Goal: Check status: Check status

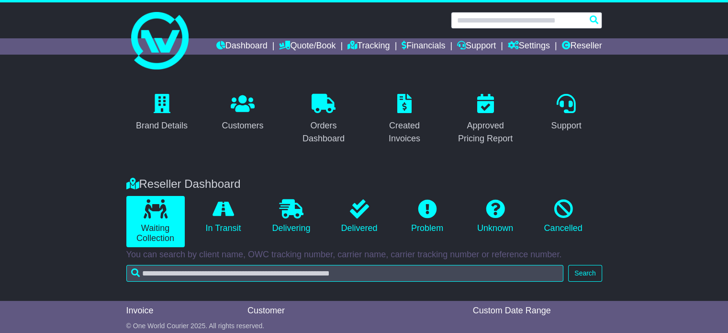
click at [481, 15] on input "text" at bounding box center [526, 20] width 151 height 17
paste input "**********"
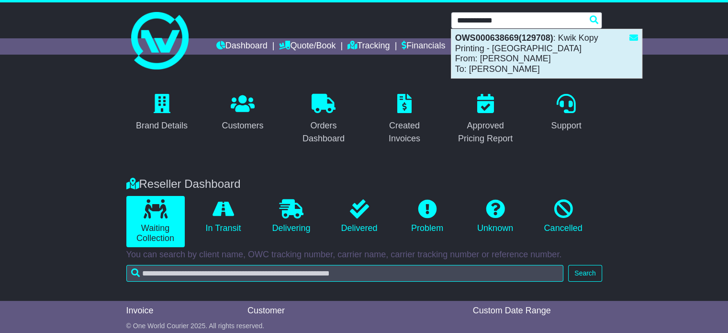
click at [495, 65] on div "OWS000638669(129708) : Kwik Kopy Printing - Perth CBD From: Shahna Nixon To: St…" at bounding box center [547, 53] width 191 height 49
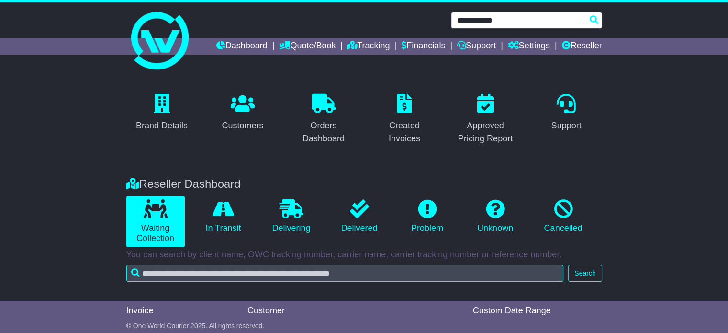
type input "**********"
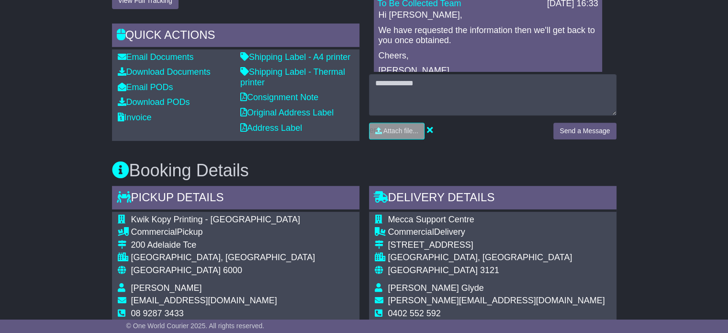
scroll to position [527, 0]
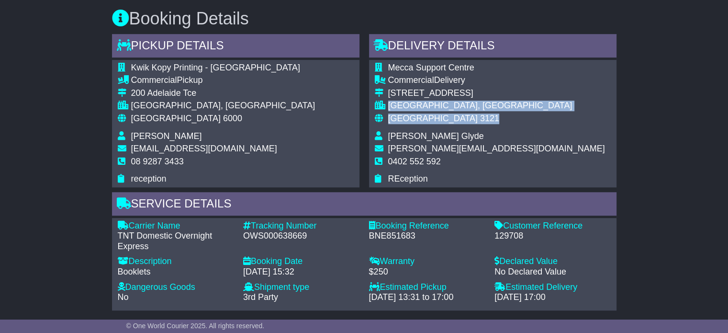
drag, startPoint x: 387, startPoint y: 107, endPoint x: 451, endPoint y: 120, distance: 64.6
click at [451, 120] on tbody "Mecca Support Centre Commercial Delivery [STREET_ADDRESS] [GEOGRAPHIC_DATA], [G…" at bounding box center [490, 124] width 230 height 122
copy tbody "[GEOGRAPHIC_DATA] 3121"
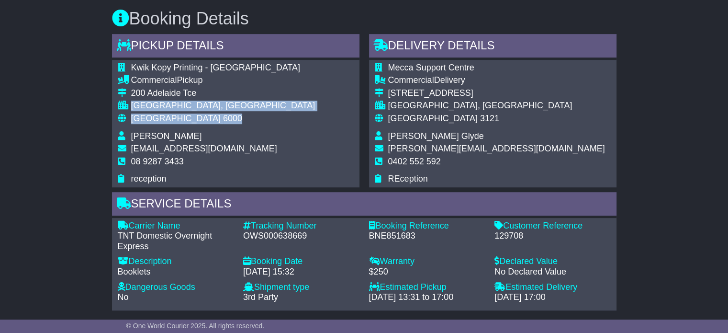
drag, startPoint x: 130, startPoint y: 106, endPoint x: 186, endPoint y: 115, distance: 56.4
click at [186, 115] on tbody "Kwik Kopy Printing - Perth CBD Commercial Pickup 200 Adelaide Tce PERTH, WA Aus…" at bounding box center [217, 124] width 198 height 122
copy tbody "PERTH, WA Australia 6000"
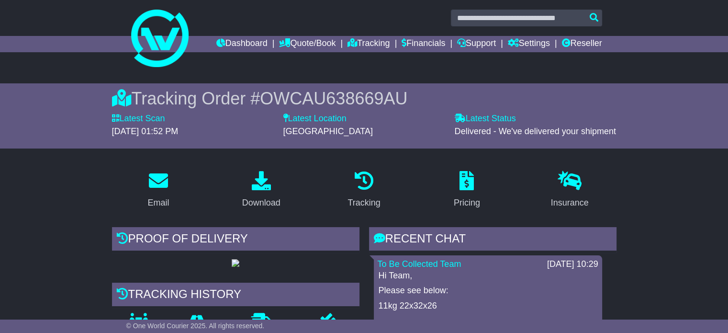
scroll to position [0, 0]
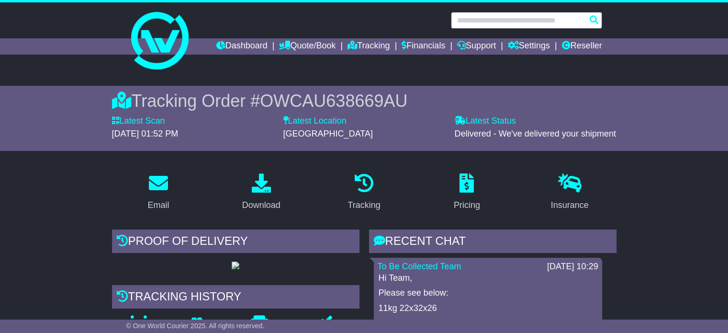
click at [477, 13] on input "text" at bounding box center [526, 20] width 151 height 17
paste input "**********"
type input "**********"
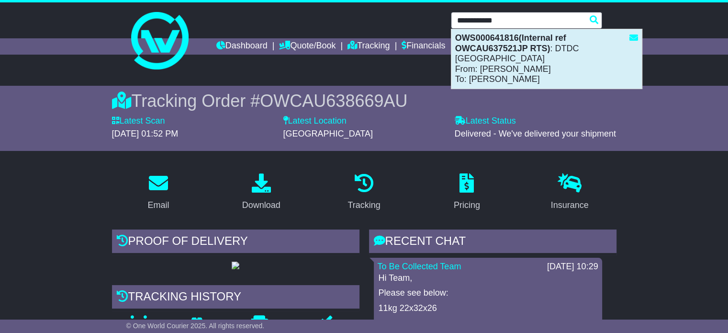
click at [491, 61] on div "OWS000641816(Internal ref OWCAU637521JP RTS) : DTDC Australia From: Bobbie Lee …" at bounding box center [547, 58] width 191 height 59
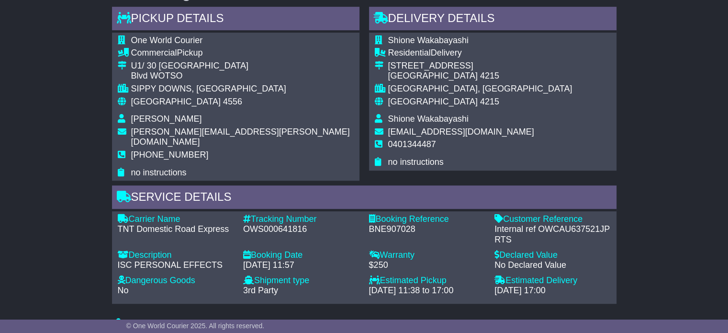
scroll to position [561, 0]
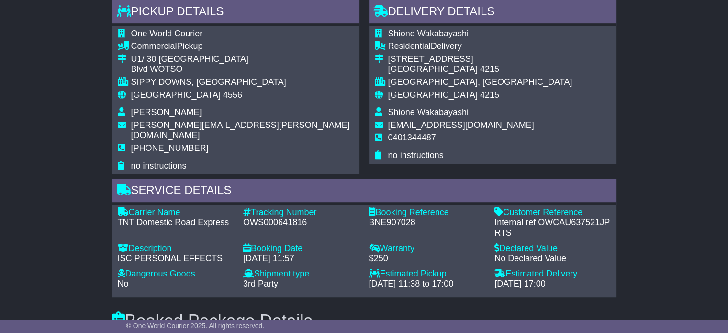
click at [193, 217] on div "TNT Domestic Road Express" at bounding box center [176, 222] width 116 height 11
copy div "TNT Domestic Road Express"
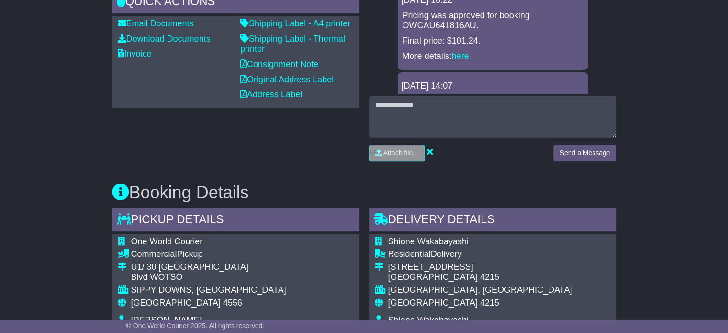
scroll to position [369, 0]
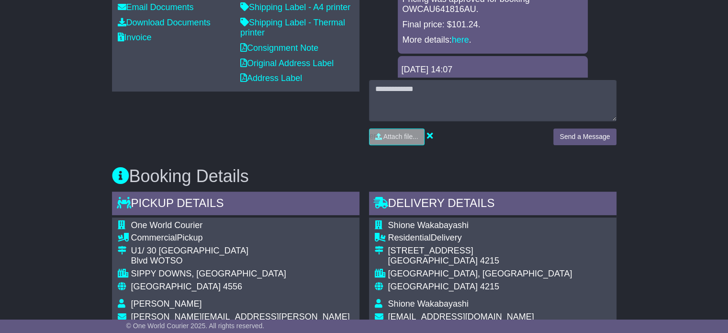
click at [244, 246] on div "U1/ 30 Chancellor Village" at bounding box center [242, 251] width 223 height 11
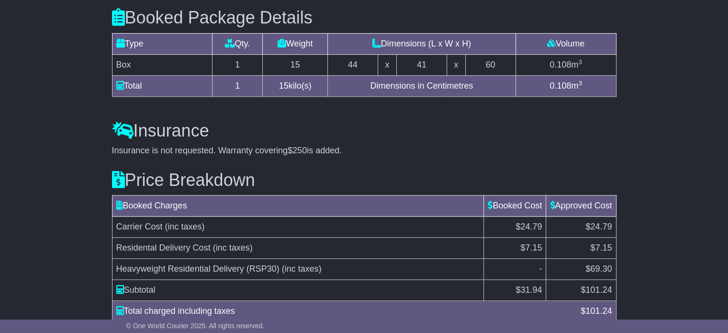
scroll to position [896, 0]
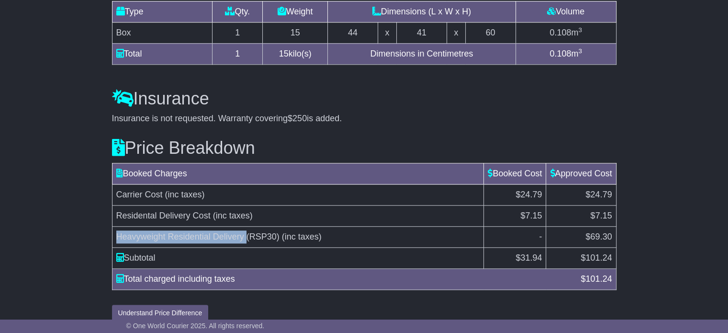
drag, startPoint x: 247, startPoint y: 224, endPoint x: 117, endPoint y: 218, distance: 129.9
click at [117, 227] on td "Heavyweight Residential Delivery (RSP30) (inc taxes)" at bounding box center [298, 237] width 372 height 21
copy span "Heavyweight Residential Delivery"
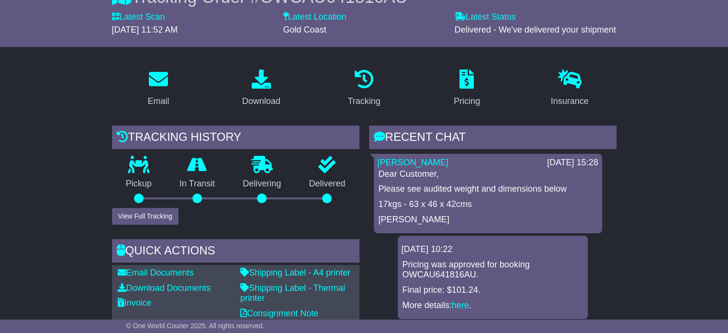
scroll to position [34, 0]
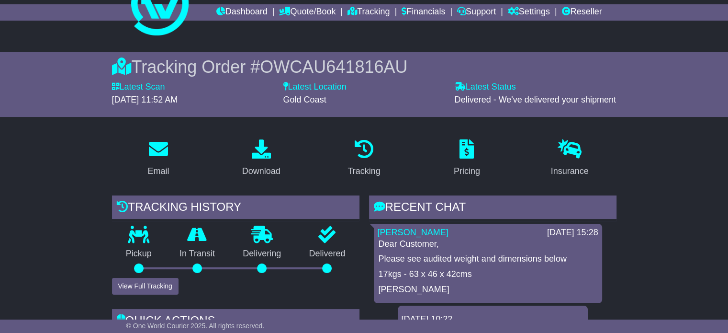
click at [439, 270] on p "17kgs - 63 x 46 x 42cms" at bounding box center [488, 274] width 219 height 11
copy div "17kgs - 63 x 46 x 42cms"
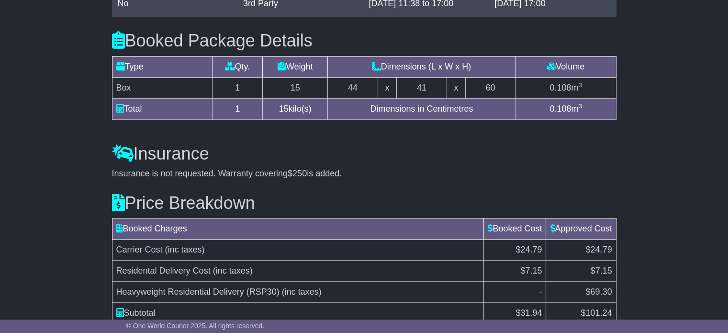
scroll to position [896, 0]
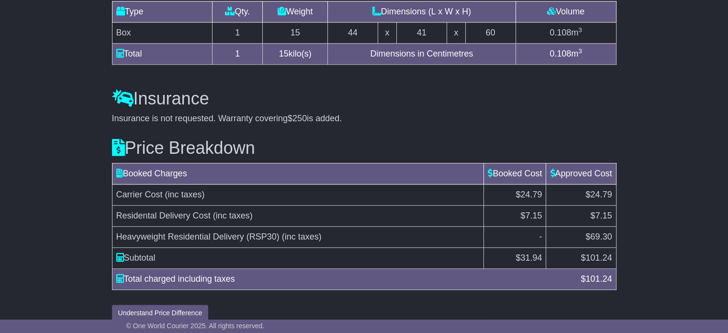
click at [598, 232] on span "$69.30" at bounding box center [599, 237] width 26 height 10
copy span "69.30"
drag, startPoint x: 241, startPoint y: 228, endPoint x: 116, endPoint y: 223, distance: 125.1
click at [116, 232] on span "Heavyweight Residential Delivery (RSP30)" at bounding box center [197, 237] width 163 height 10
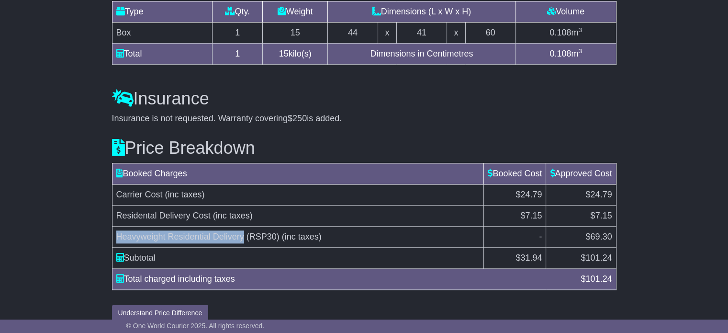
copy span "Heavyweight Residential Delivery"
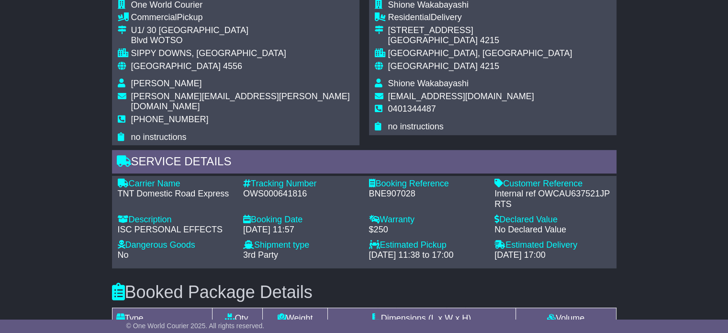
scroll to position [704, 0]
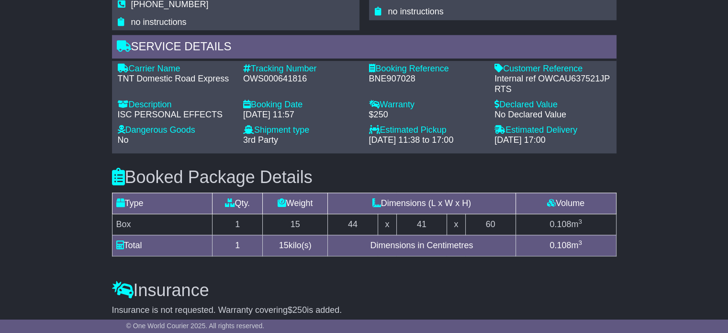
click at [280, 74] on div "OWS000641816" at bounding box center [301, 79] width 116 height 11
copy div "OWS000641816"
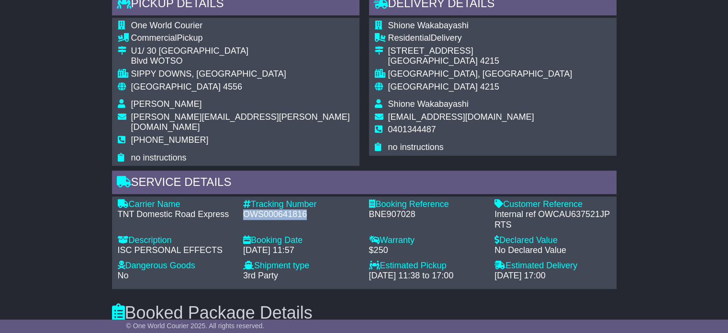
scroll to position [561, 0]
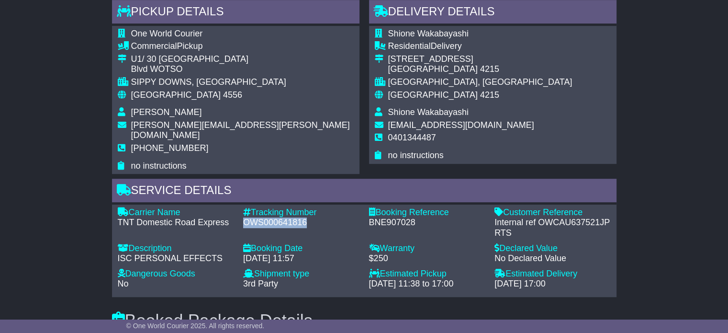
copy div "OWS000641816"
click at [558, 217] on div "Internal ref OWCAU637521JP RTS" at bounding box center [553, 227] width 116 height 21
click at [559, 217] on div "Internal ref OWCAU637521JP RTS" at bounding box center [553, 227] width 116 height 21
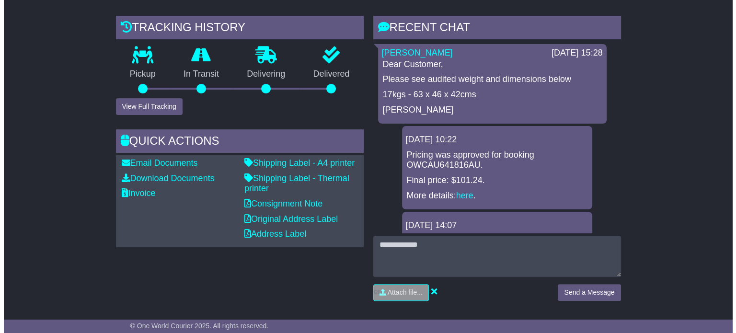
scroll to position [130, 0]
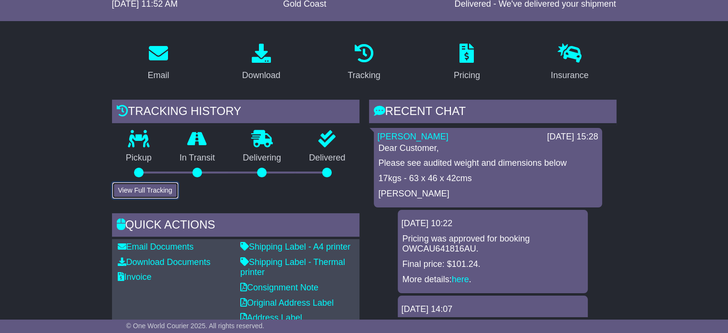
click at [158, 192] on button "View Full Tracking" at bounding box center [145, 190] width 67 height 17
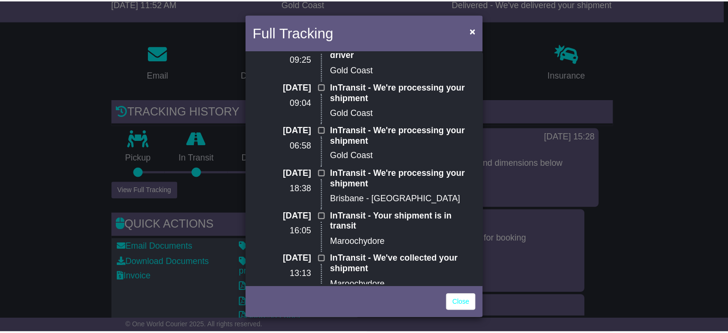
scroll to position [0, 0]
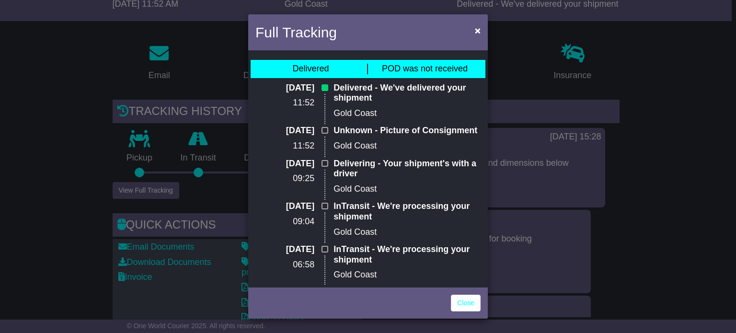
click at [34, 117] on div "Full Tracking × Delivered POD was not received 04 Sep 2025 11:52 Delivered - We…" at bounding box center [368, 166] width 736 height 333
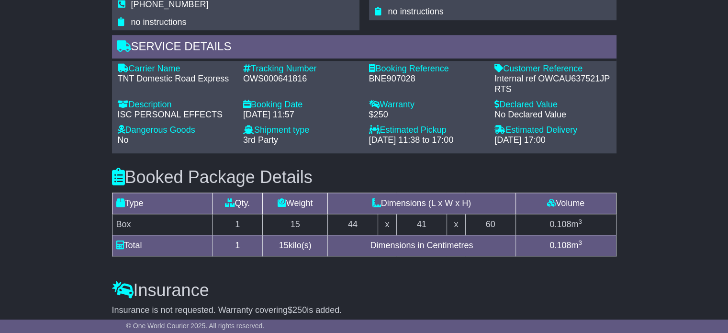
scroll to position [657, 0]
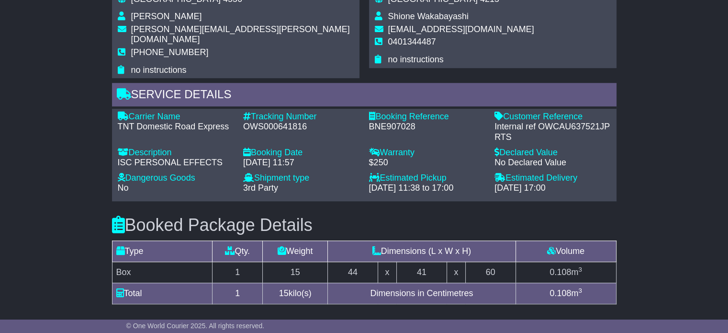
click at [294, 158] on div "[DATE] 11:57" at bounding box center [301, 163] width 116 height 11
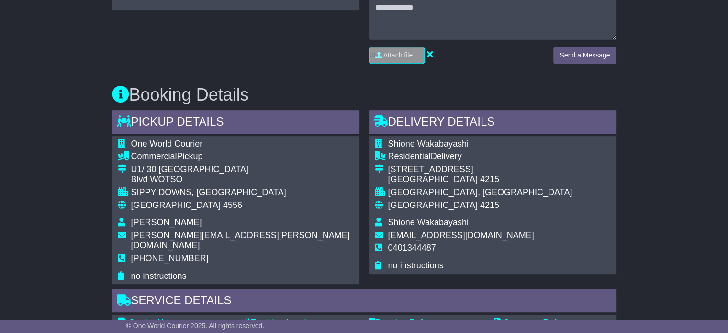
scroll to position [513, 0]
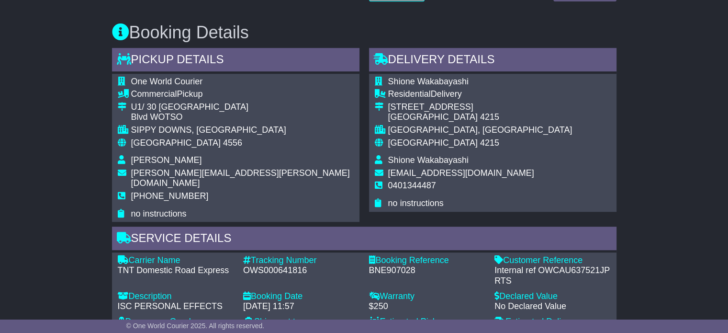
click at [202, 163] on span "[PERSON_NAME]" at bounding box center [166, 160] width 71 height 10
copy tbody "[PERSON_NAME]"
click at [402, 162] on span "Shione Wakabayashi" at bounding box center [428, 160] width 80 height 10
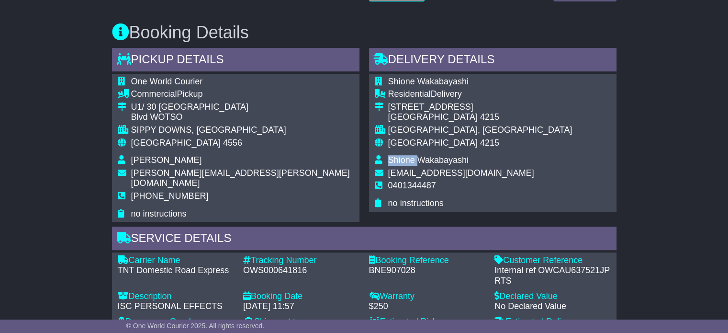
click at [402, 162] on span "Shione Wakabayashi" at bounding box center [428, 160] width 80 height 10
copy tbody "Shione Wakabayashi"
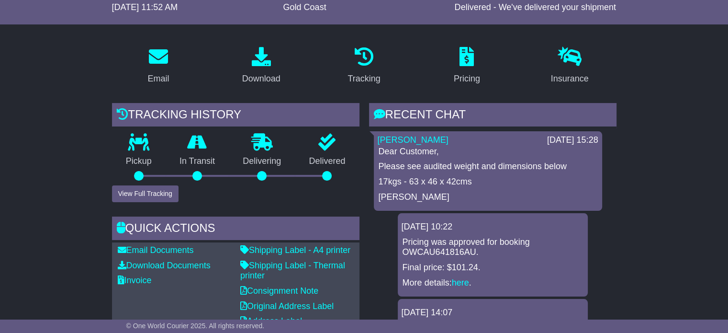
scroll to position [0, 0]
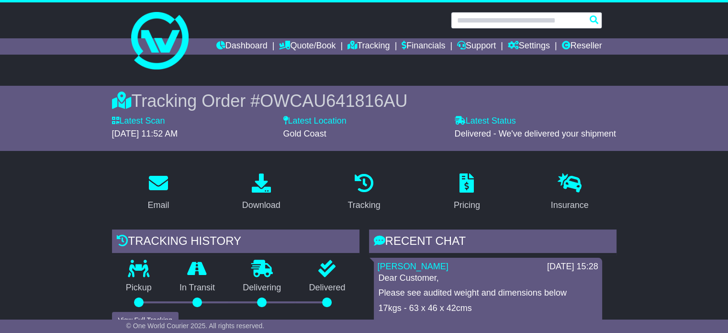
click at [481, 21] on input "text" at bounding box center [526, 20] width 151 height 17
paste input "**********"
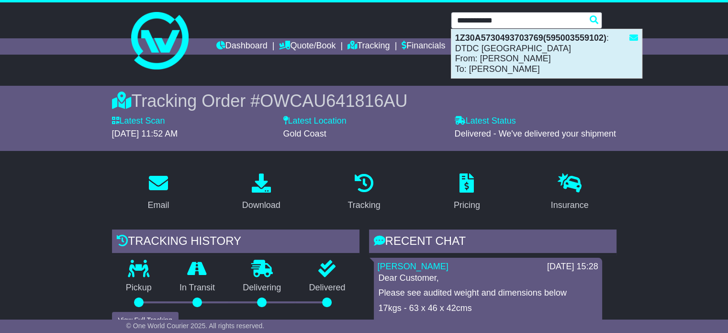
click at [478, 55] on div "1Z30A5730493703769(595003559102) : DTDC Australia From: Shione Wakabayashi To: …" at bounding box center [547, 53] width 191 height 49
type input "**********"
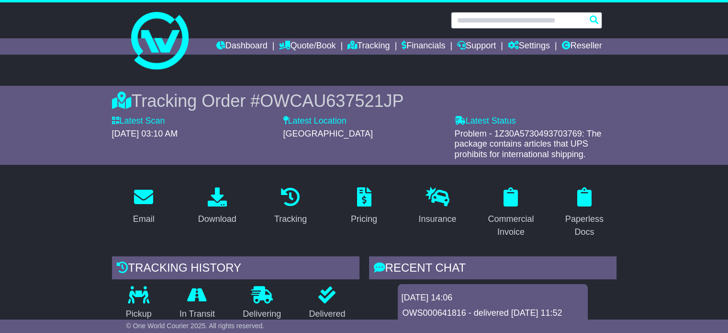
click at [487, 12] on input "text" at bounding box center [526, 20] width 151 height 17
paste input "**********"
type input "**********"
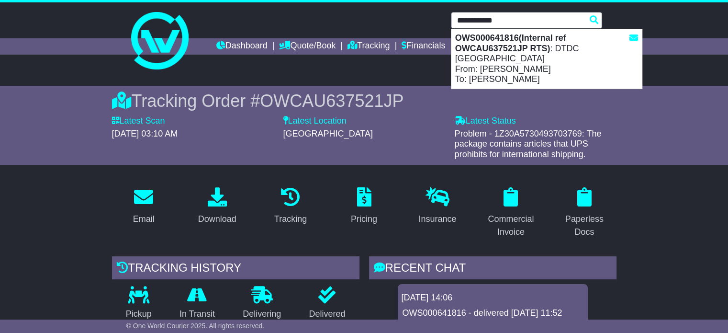
click at [472, 54] on div "OWS000641816(Internal ref OWCAU637521JP RTS) : DTDC Australia From: Bobbie Lee …" at bounding box center [547, 58] width 191 height 59
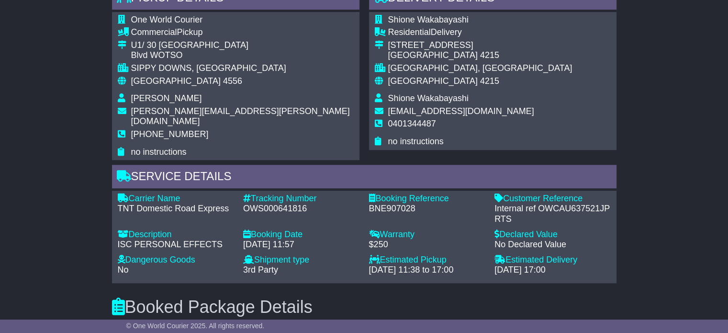
scroll to position [527, 0]
